Goal: Information Seeking & Learning: Learn about a topic

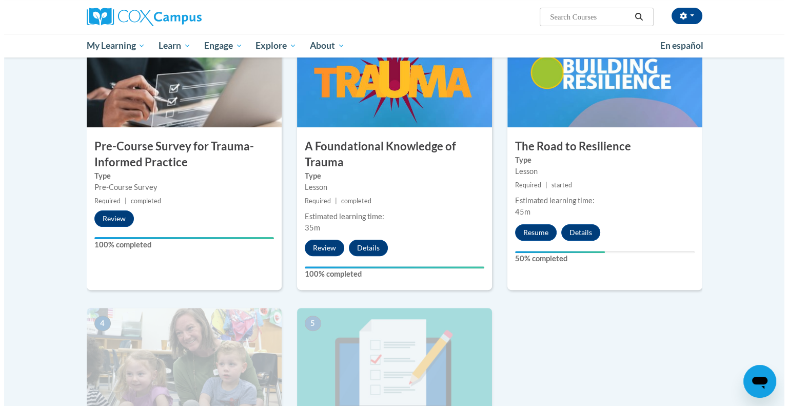
scroll to position [163, 0]
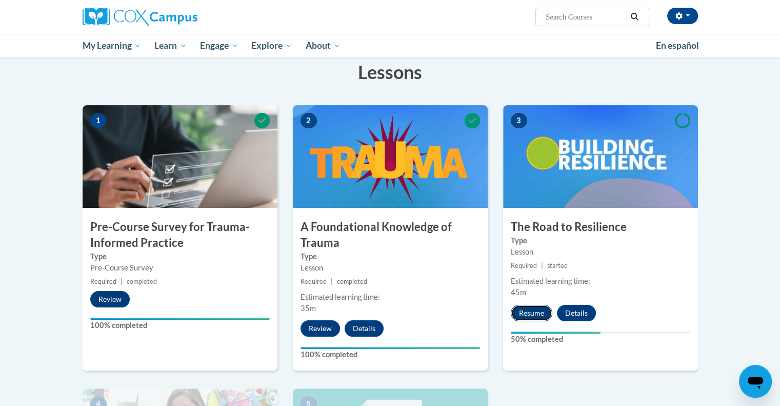
click at [530, 312] on button "Resume" at bounding box center [532, 313] width 42 height 16
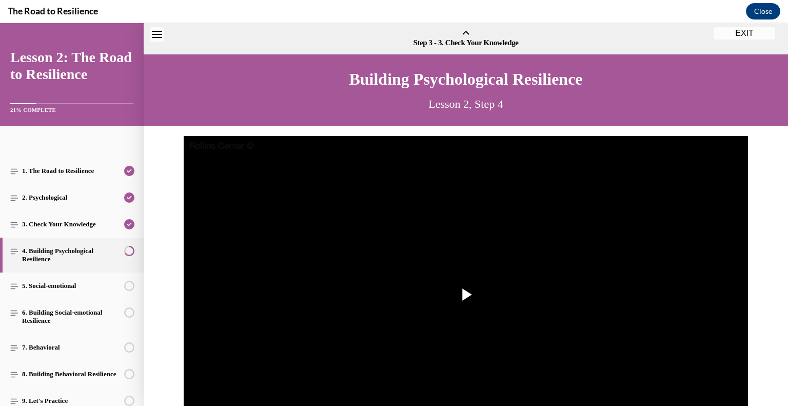
scroll to position [31, 0]
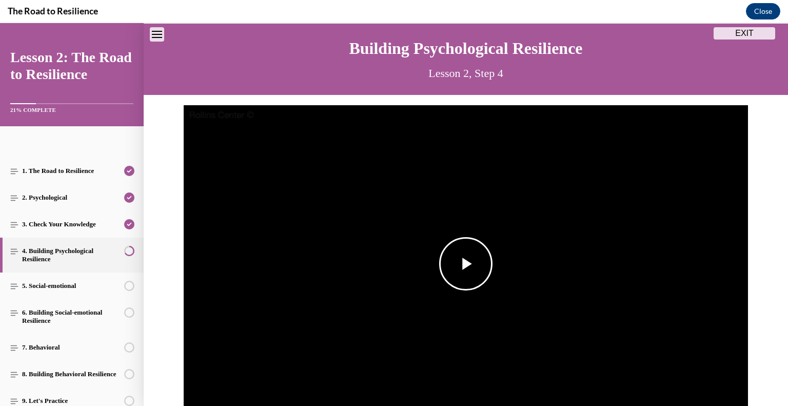
click at [466, 264] on span "Video player" at bounding box center [466, 264] width 0 height 0
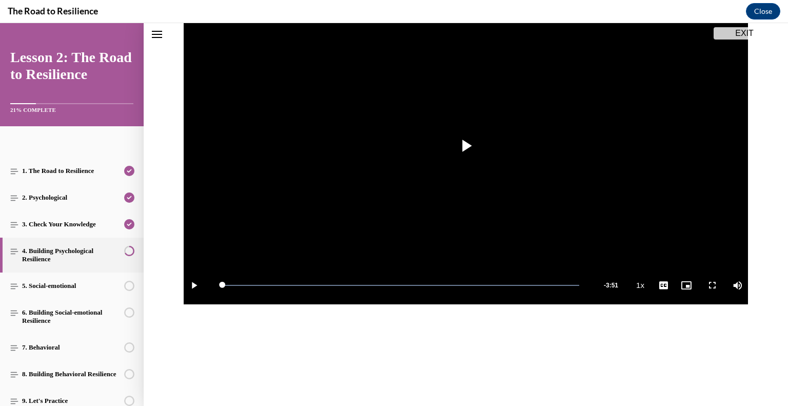
scroll to position [166, 0]
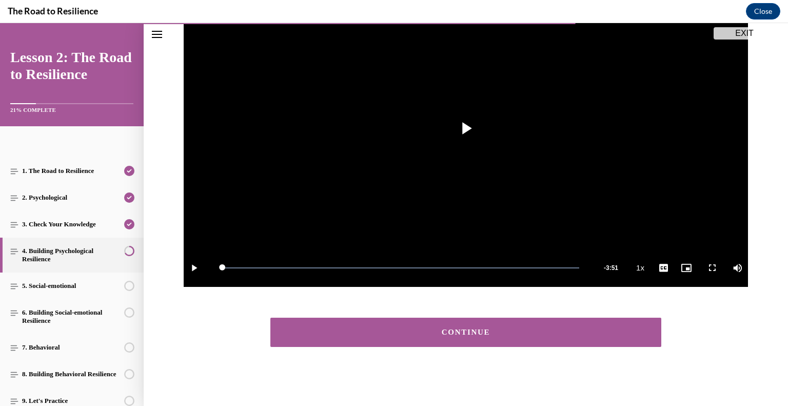
click at [565, 328] on div "CONTINUE" at bounding box center [465, 332] width 359 height 8
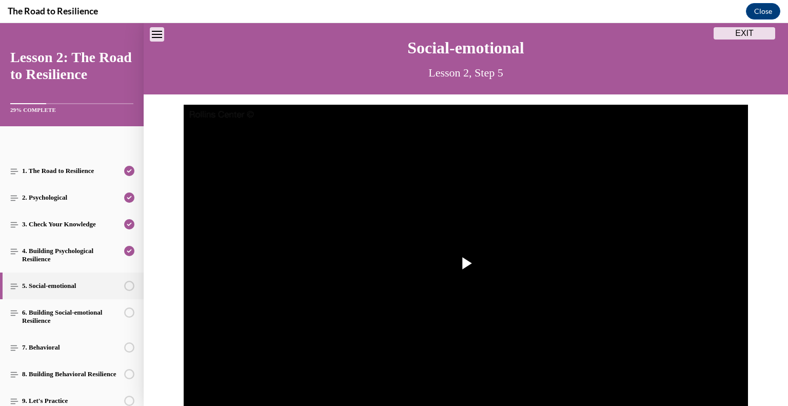
scroll to position [32, 0]
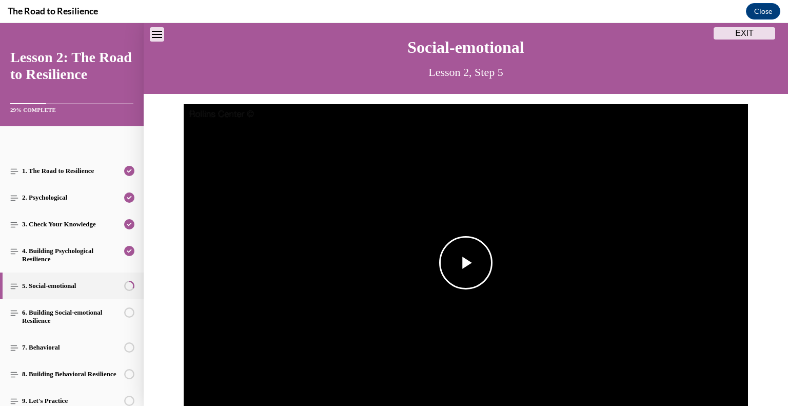
click at [466, 263] on span "Video player" at bounding box center [466, 263] width 0 height 0
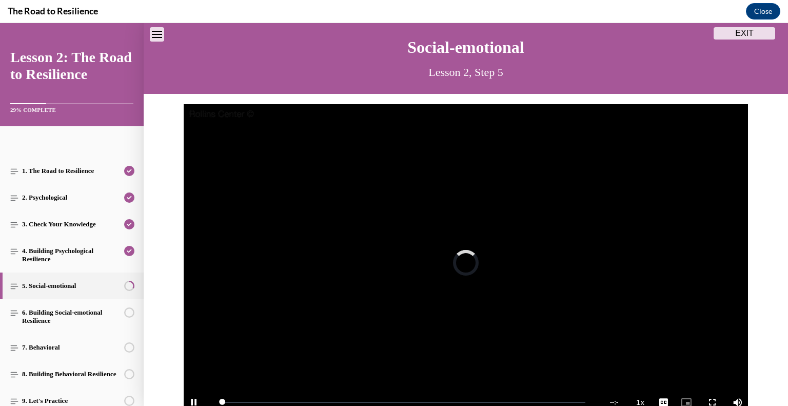
scroll to position [47, 0]
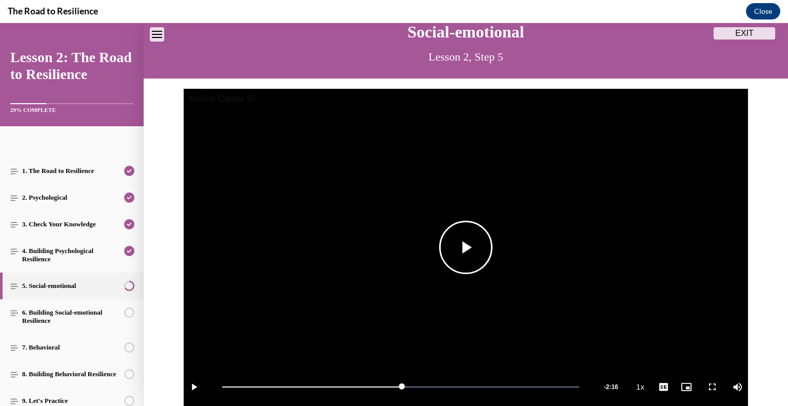
click at [466, 247] on span "Video player" at bounding box center [466, 247] width 0 height 0
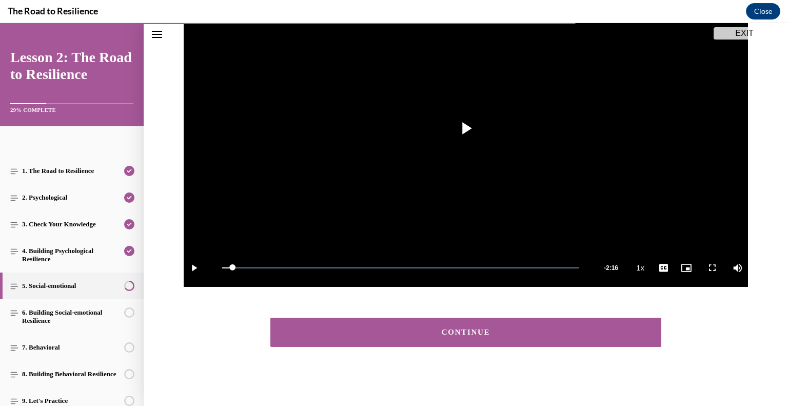
click at [558, 334] on div "CONTINUE" at bounding box center [465, 332] width 359 height 8
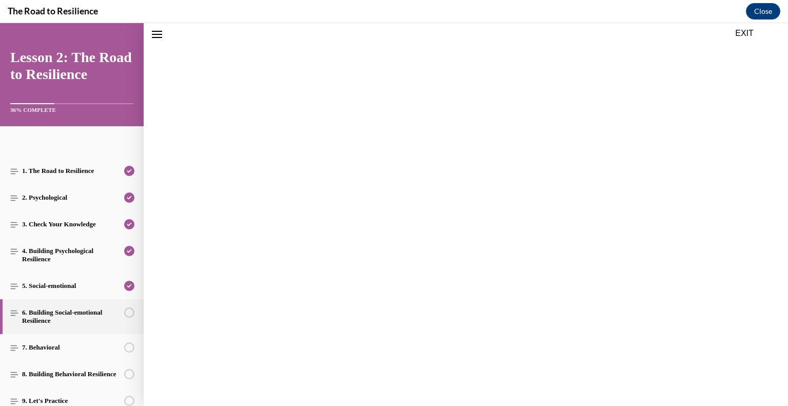
scroll to position [32, 0]
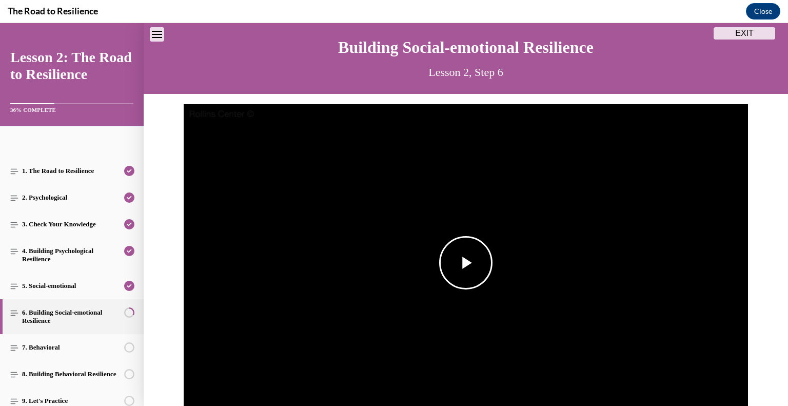
click at [466, 263] on span "Video player" at bounding box center [466, 263] width 0 height 0
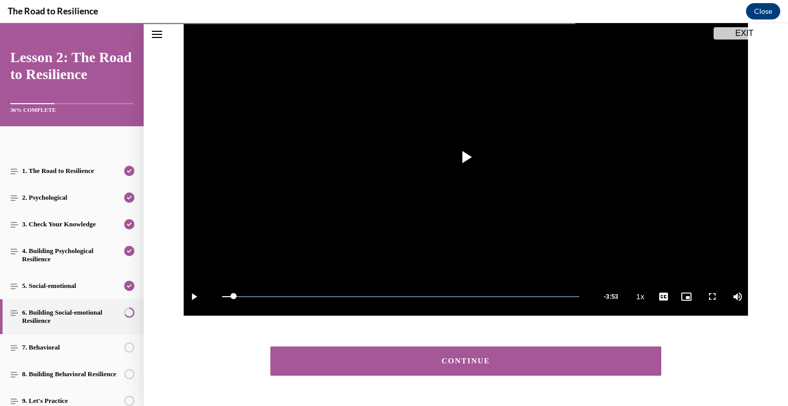
scroll to position [166, 0]
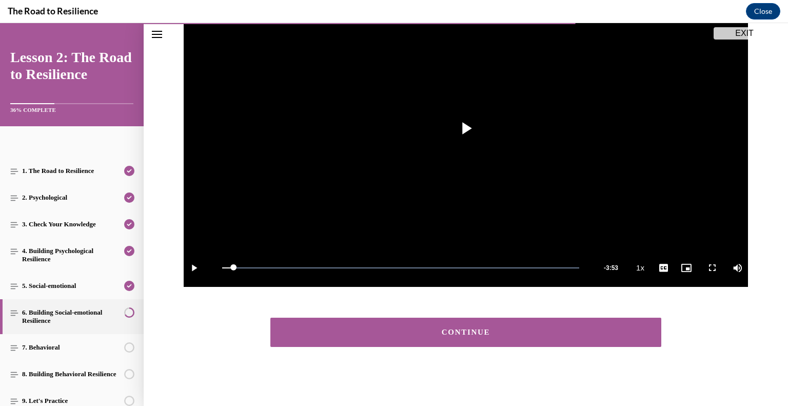
click at [480, 334] on div "CONTINUE" at bounding box center [465, 332] width 359 height 8
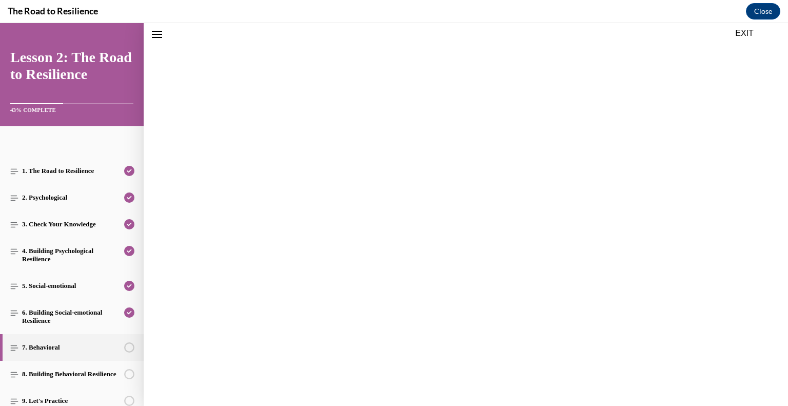
scroll to position [32, 0]
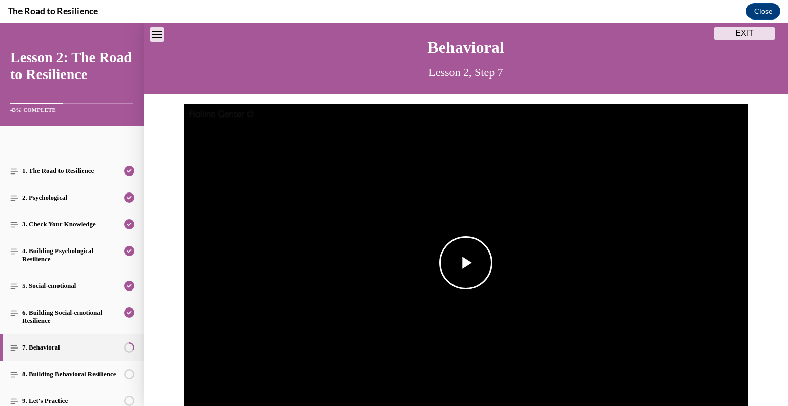
click at [466, 263] on span "Video player" at bounding box center [466, 263] width 0 height 0
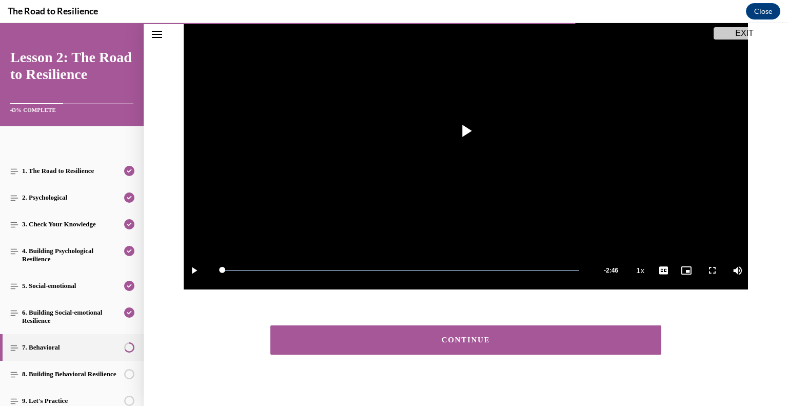
scroll to position [176, 0]
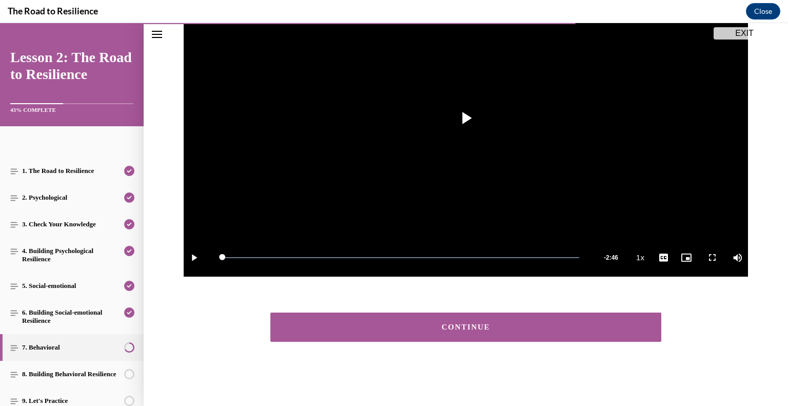
click at [545, 327] on div "CONTINUE" at bounding box center [465, 327] width 359 height 8
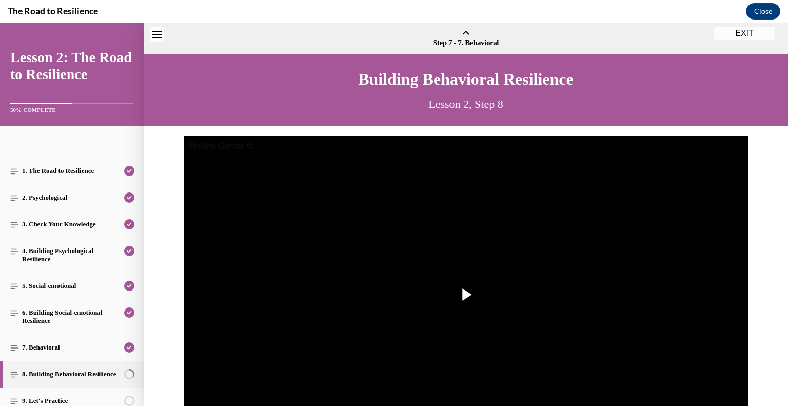
scroll to position [32, 0]
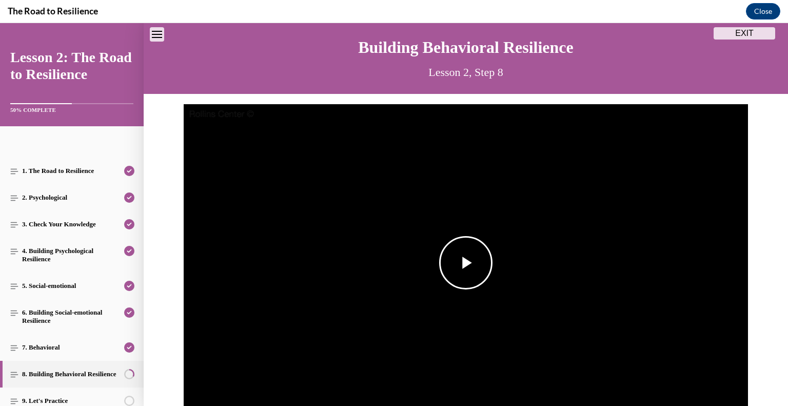
click at [466, 263] on span "Video player" at bounding box center [466, 263] width 0 height 0
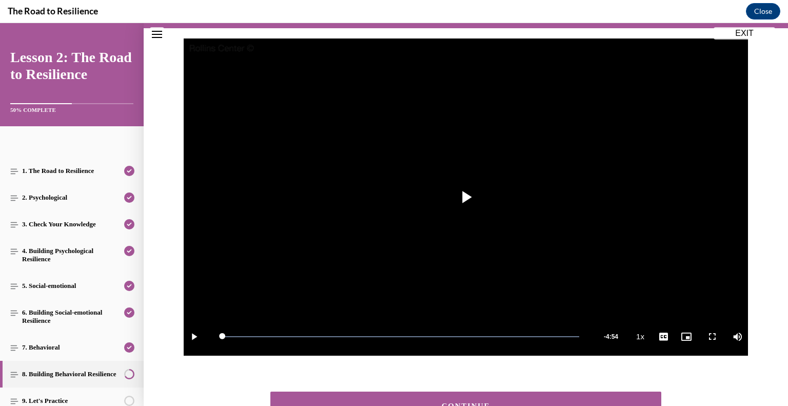
scroll to position [101, 0]
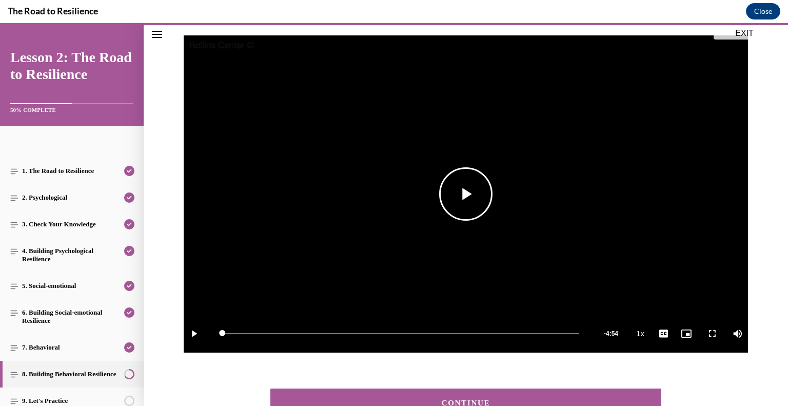
click at [466, 194] on span "Video player" at bounding box center [466, 194] width 0 height 0
click at [454, 390] on button "CONTINUE" at bounding box center [465, 402] width 391 height 29
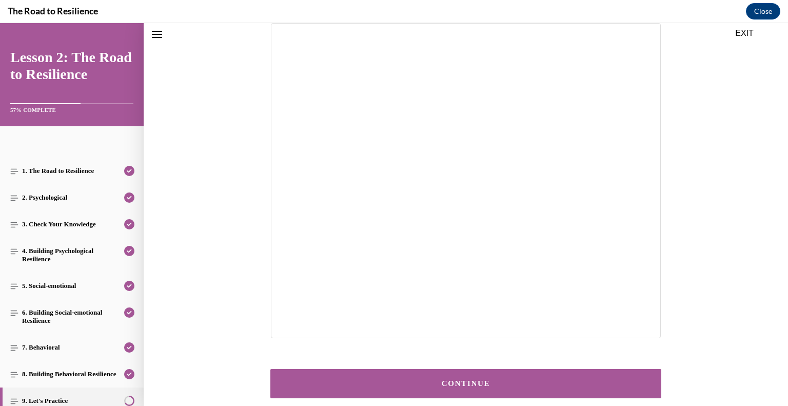
scroll to position [119, 0]
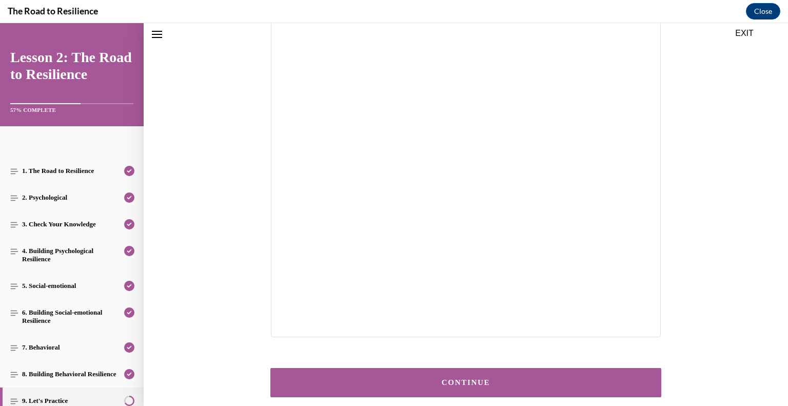
click at [411, 381] on div "CONTINUE" at bounding box center [465, 382] width 359 height 8
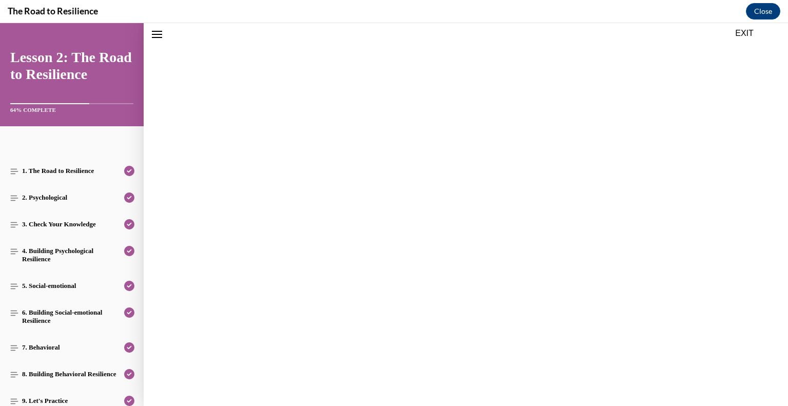
scroll to position [32, 0]
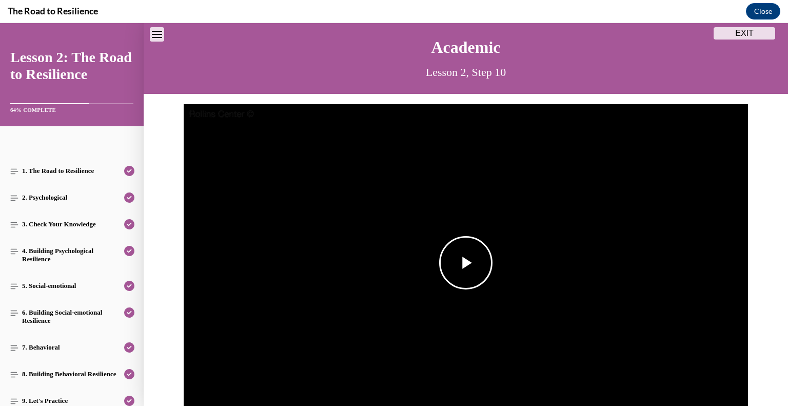
click at [488, 262] on img "Video player" at bounding box center [466, 262] width 564 height 317
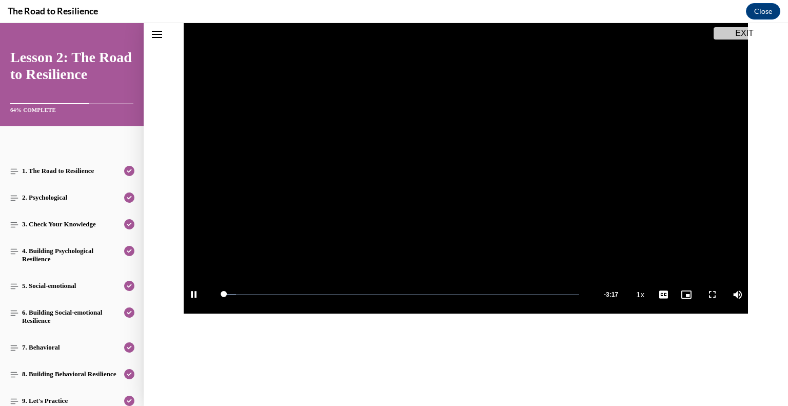
scroll to position [154, 0]
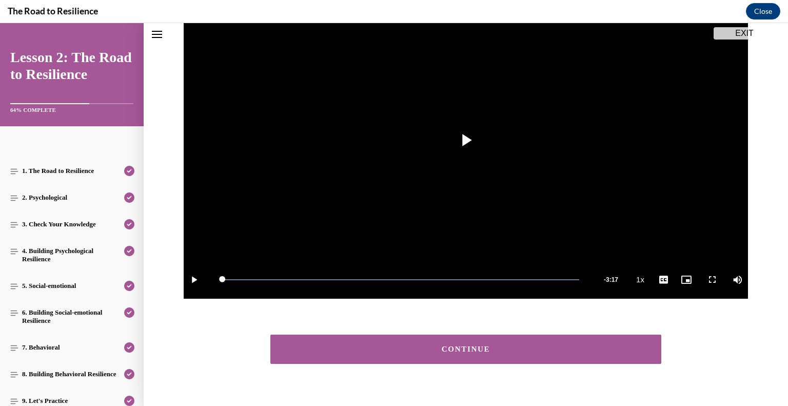
click at [461, 351] on div "CONTINUE" at bounding box center [465, 349] width 359 height 8
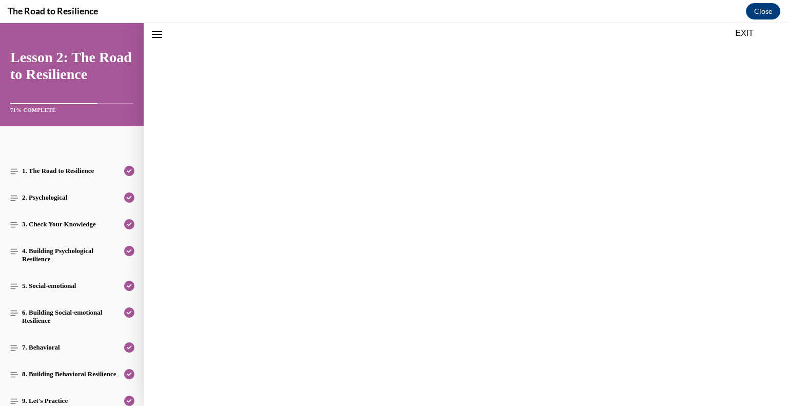
scroll to position [32, 0]
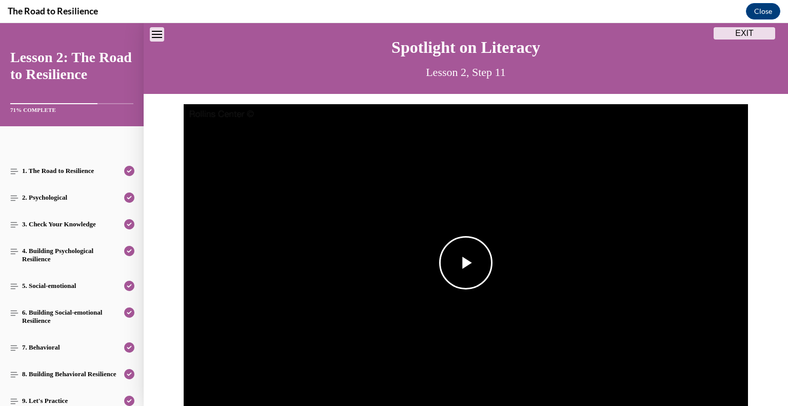
click at [466, 263] on span "Video player" at bounding box center [466, 263] width 0 height 0
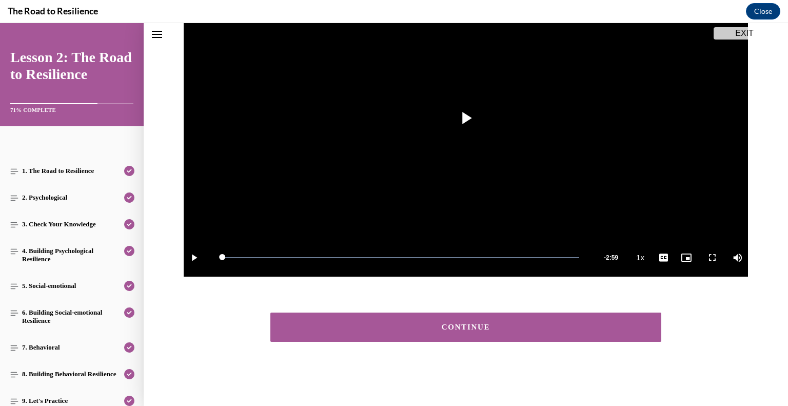
scroll to position [132, 0]
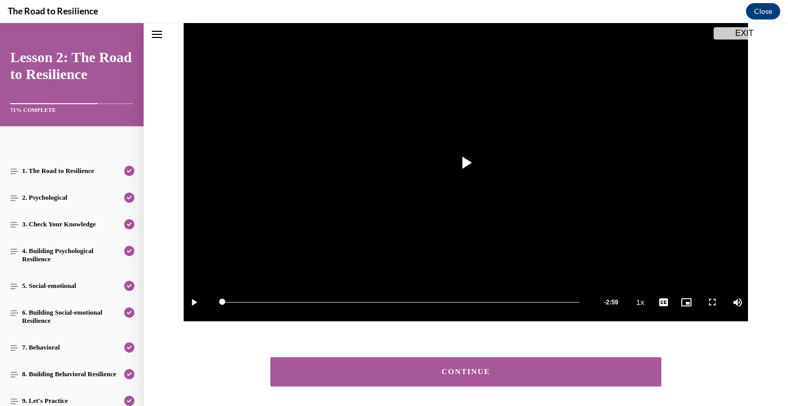
click at [532, 370] on div "CONTINUE" at bounding box center [465, 372] width 359 height 8
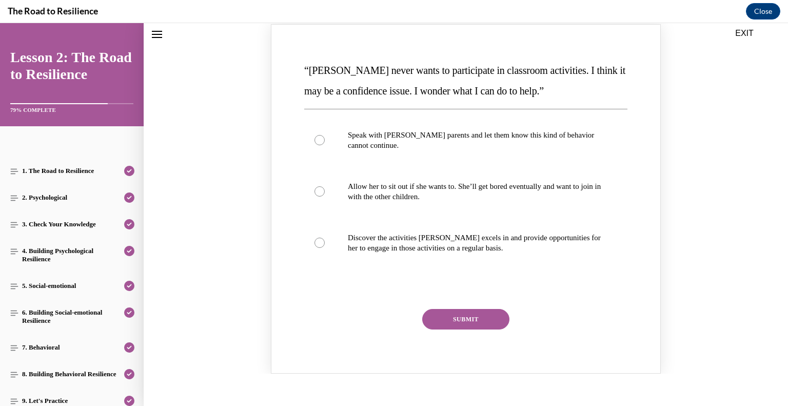
scroll to position [144, 0]
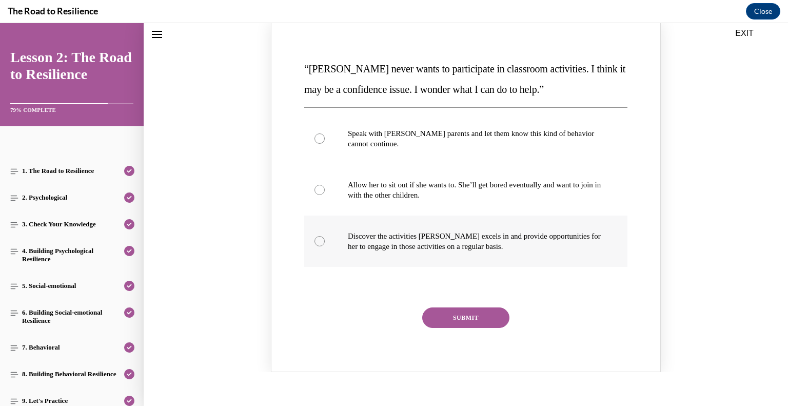
click at [535, 239] on p "Discover the activities [PERSON_NAME] excels in and provide opportunities for h…" at bounding box center [475, 241] width 254 height 21
click at [325, 239] on input "Discover the activities [PERSON_NAME] excels in and provide opportunities for h…" at bounding box center [319, 241] width 10 height 10
radio input "true"
click at [463, 337] on div "SUBMIT" at bounding box center [465, 324] width 323 height 34
click at [470, 313] on button "SUBMIT" at bounding box center [465, 317] width 87 height 21
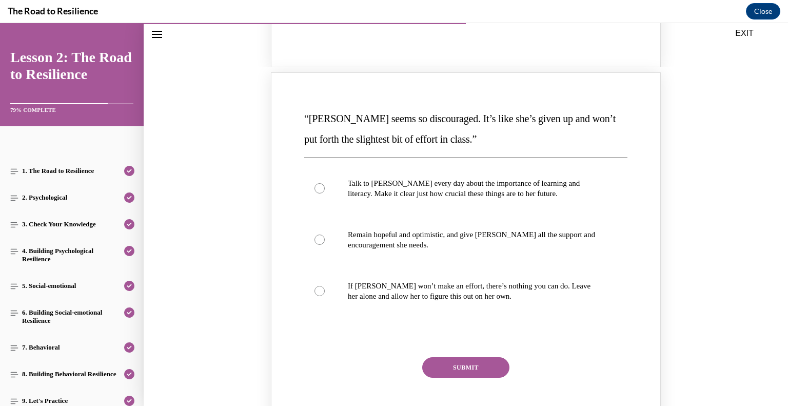
scroll to position [547, 0]
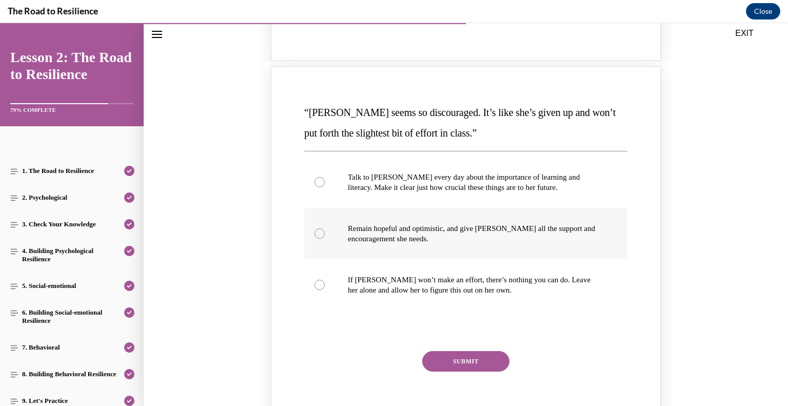
click at [523, 224] on p "Remain hopeful and optimistic, and give [PERSON_NAME] all the support and encou…" at bounding box center [475, 233] width 254 height 21
click at [325, 228] on input "Remain hopeful and optimistic, and give [PERSON_NAME] all the support and encou…" at bounding box center [319, 233] width 10 height 10
radio input "true"
click at [456, 362] on button "SUBMIT" at bounding box center [465, 361] width 87 height 21
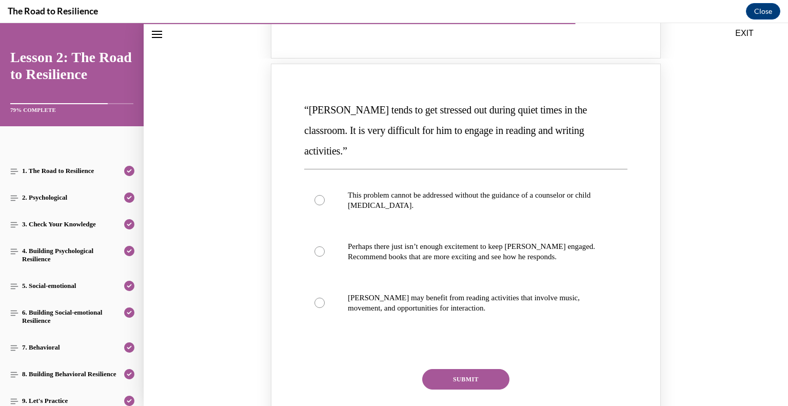
scroll to position [999, 0]
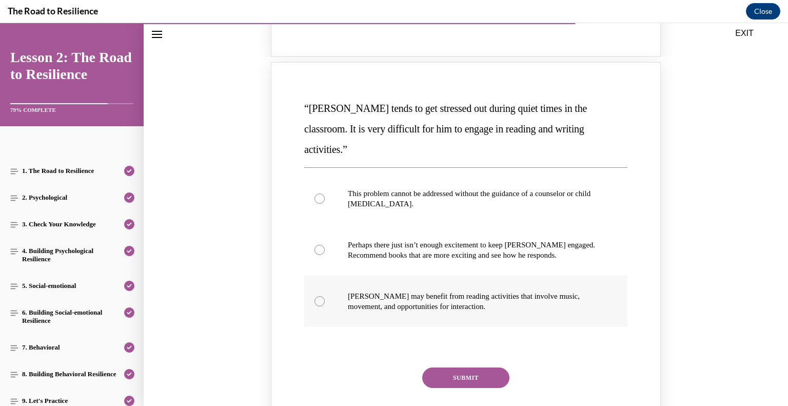
click at [573, 291] on p "[PERSON_NAME] may benefit from reading activities that involve music, movement,…" at bounding box center [475, 301] width 254 height 21
click at [325, 296] on input "[PERSON_NAME] may benefit from reading activities that involve music, movement,…" at bounding box center [319, 301] width 10 height 10
radio input "true"
click at [496, 367] on button "SUBMIT" at bounding box center [465, 377] width 87 height 21
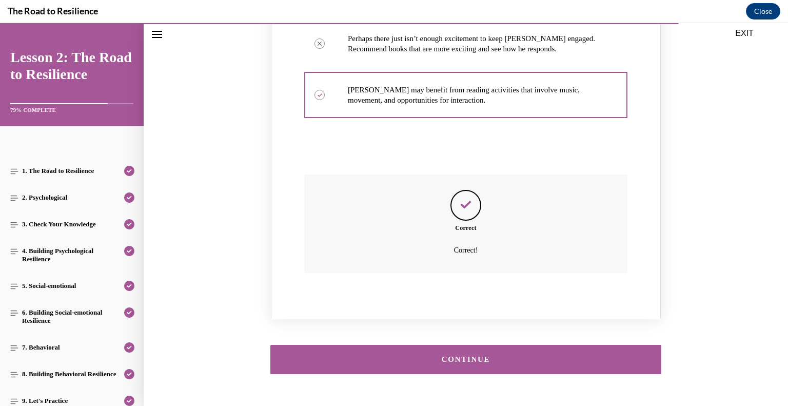
scroll to position [1215, 0]
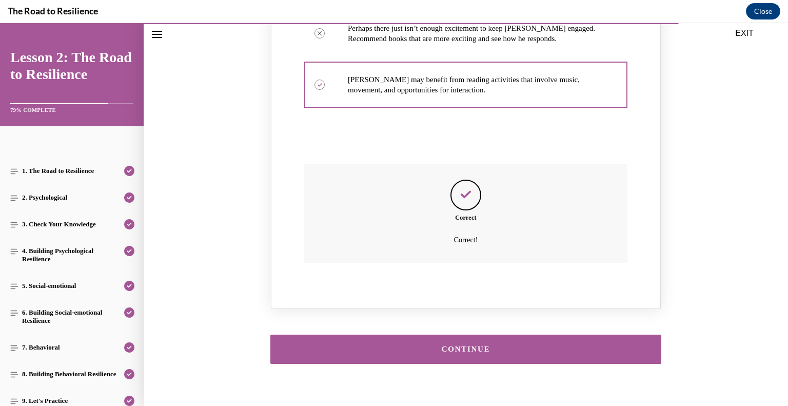
click at [601, 334] on button "CONTINUE" at bounding box center [465, 348] width 391 height 29
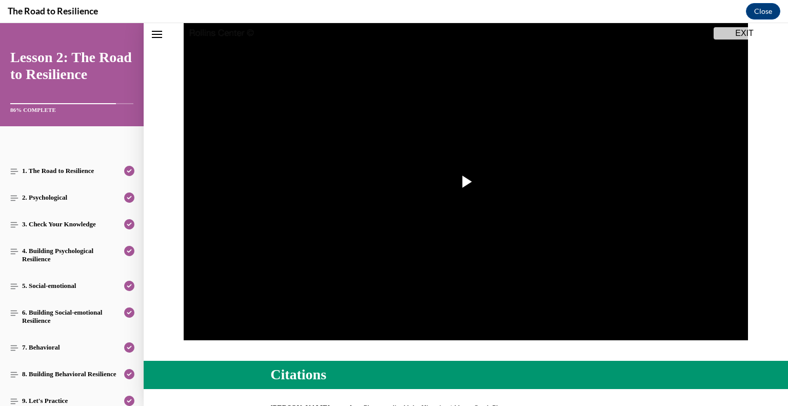
scroll to position [115, 0]
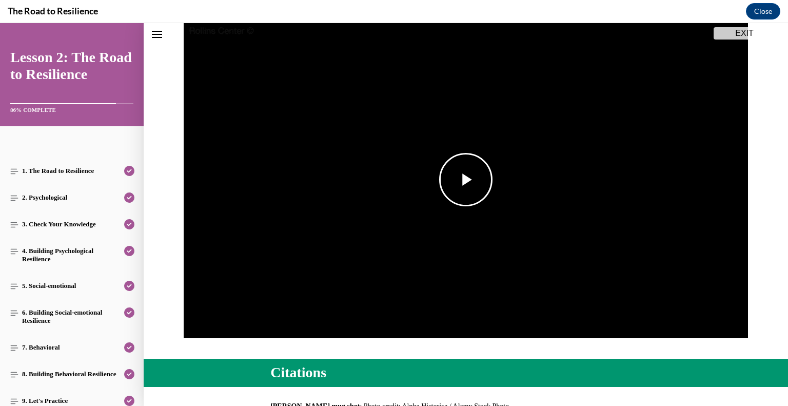
click at [466, 179] on span "Video player" at bounding box center [466, 179] width 0 height 0
